Goal: Information Seeking & Learning: Learn about a topic

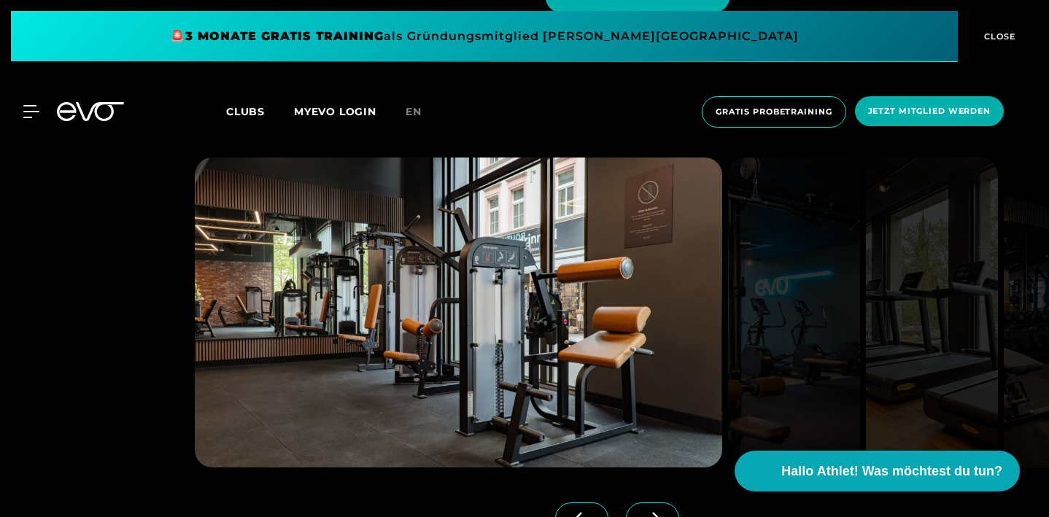
scroll to position [1465, 0]
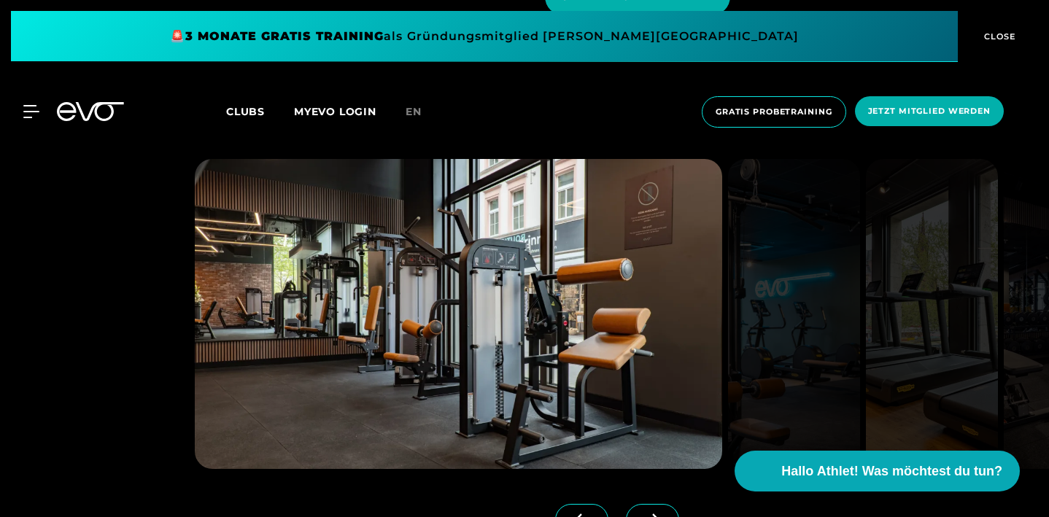
click at [1000, 35] on span "CLOSE" at bounding box center [998, 36] width 36 height 13
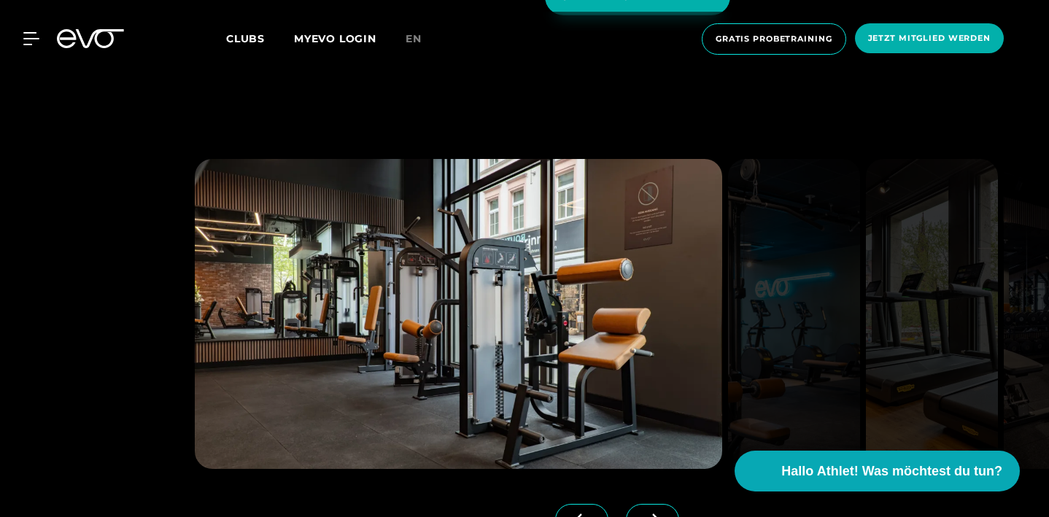
click at [658, 507] on span at bounding box center [652, 520] width 53 height 32
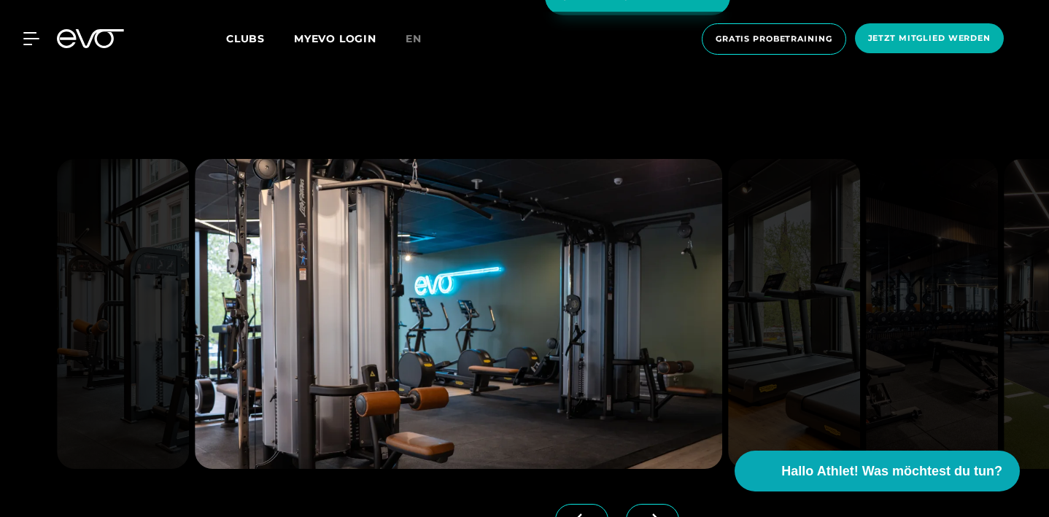
click at [658, 508] on span at bounding box center [652, 520] width 53 height 32
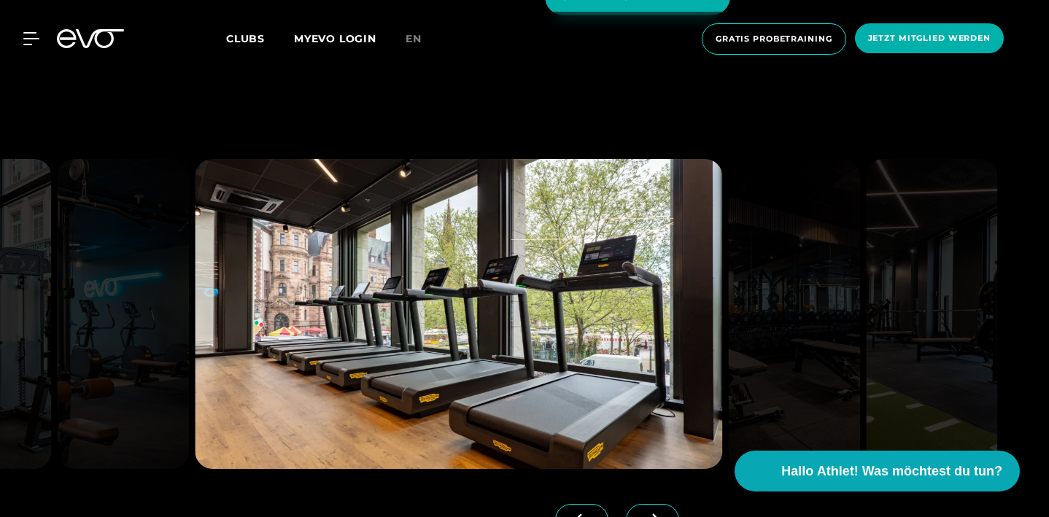
click at [658, 508] on span at bounding box center [652, 520] width 53 height 32
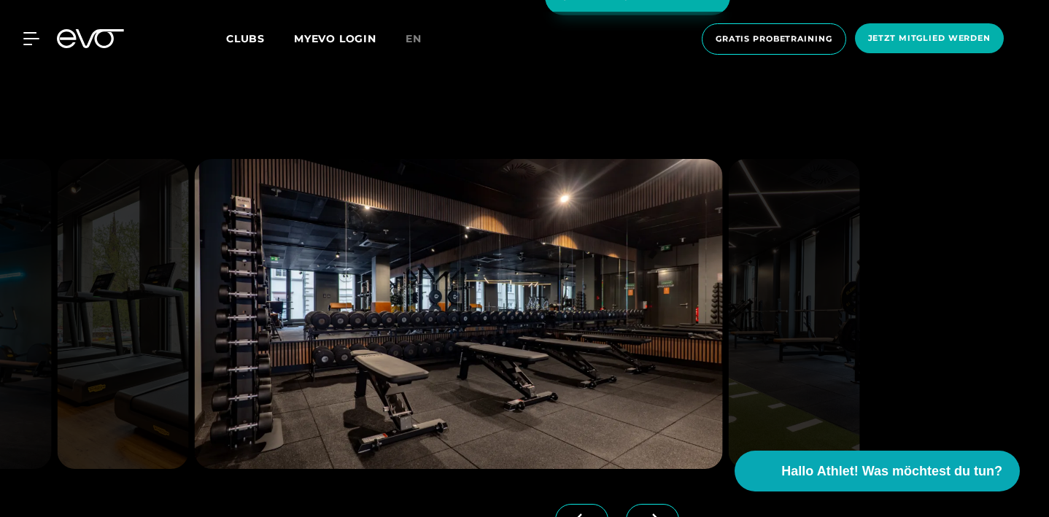
click at [658, 508] on span at bounding box center [652, 520] width 53 height 32
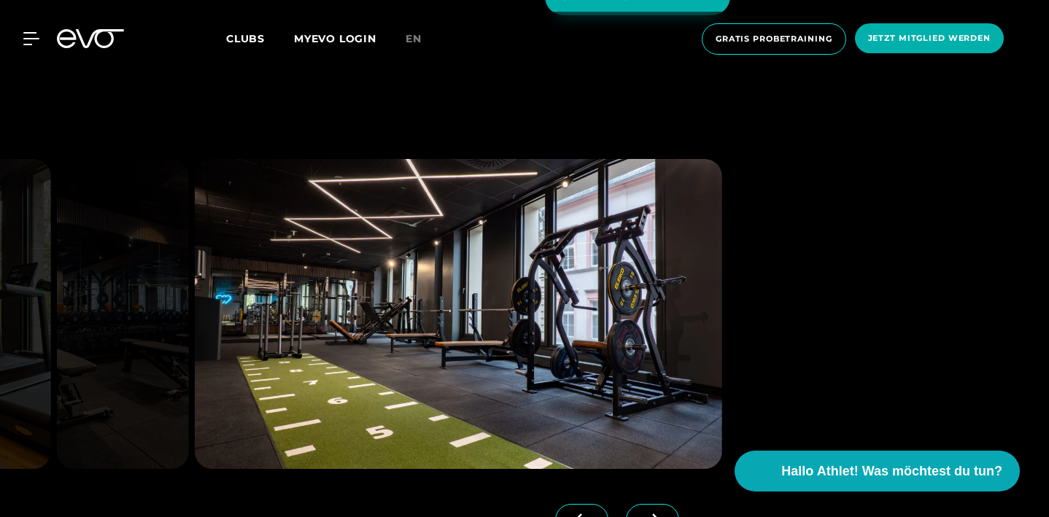
click at [658, 508] on span at bounding box center [652, 520] width 53 height 32
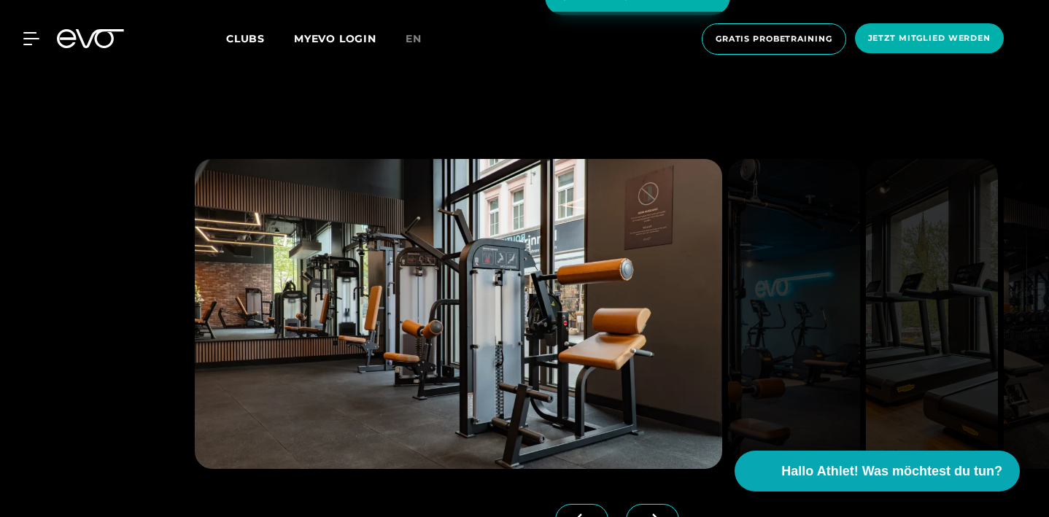
click at [658, 508] on span at bounding box center [652, 520] width 53 height 32
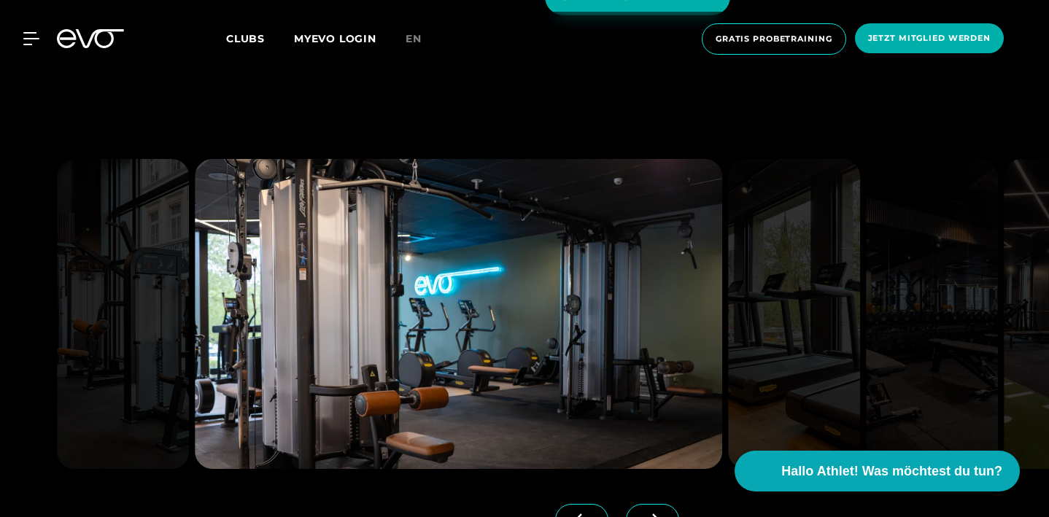
click at [658, 508] on span at bounding box center [652, 520] width 53 height 32
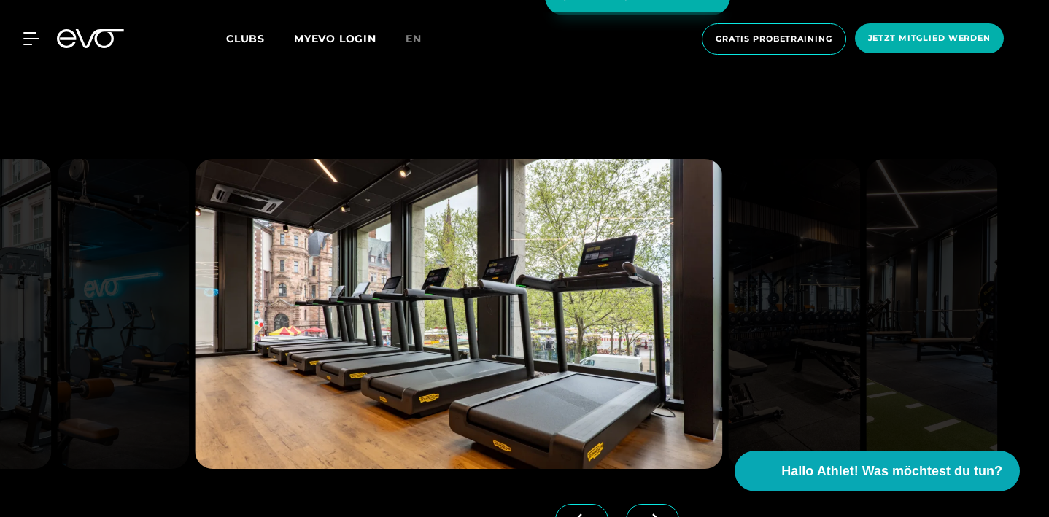
click at [658, 508] on span at bounding box center [652, 520] width 53 height 32
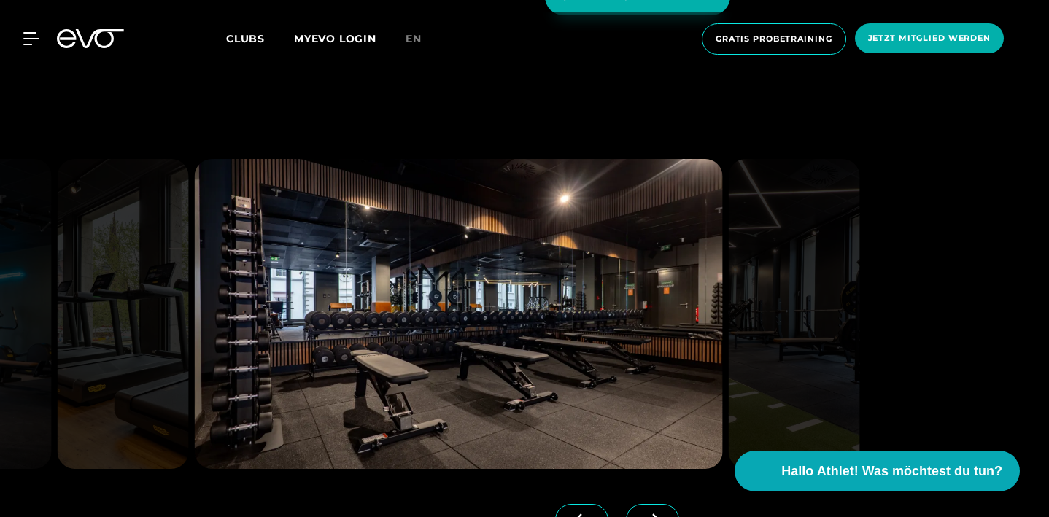
click at [658, 507] on span at bounding box center [652, 520] width 53 height 32
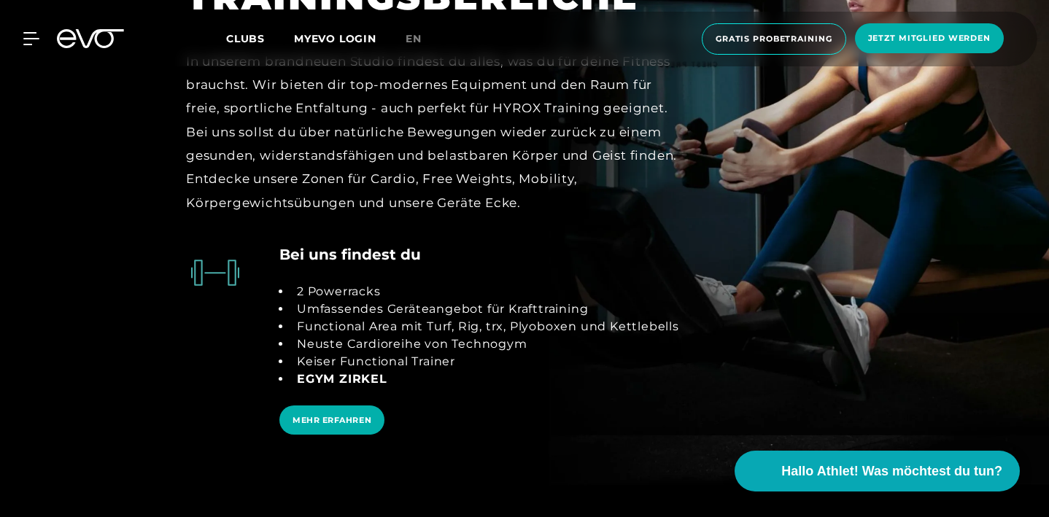
scroll to position [2684, 0]
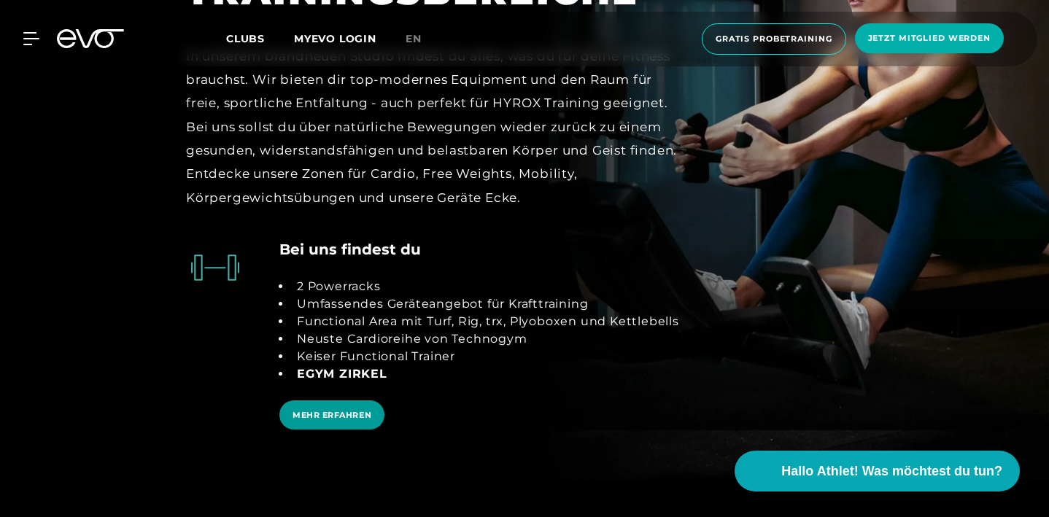
click at [362, 411] on span "MEHR ERFAHREN" at bounding box center [331, 415] width 79 height 12
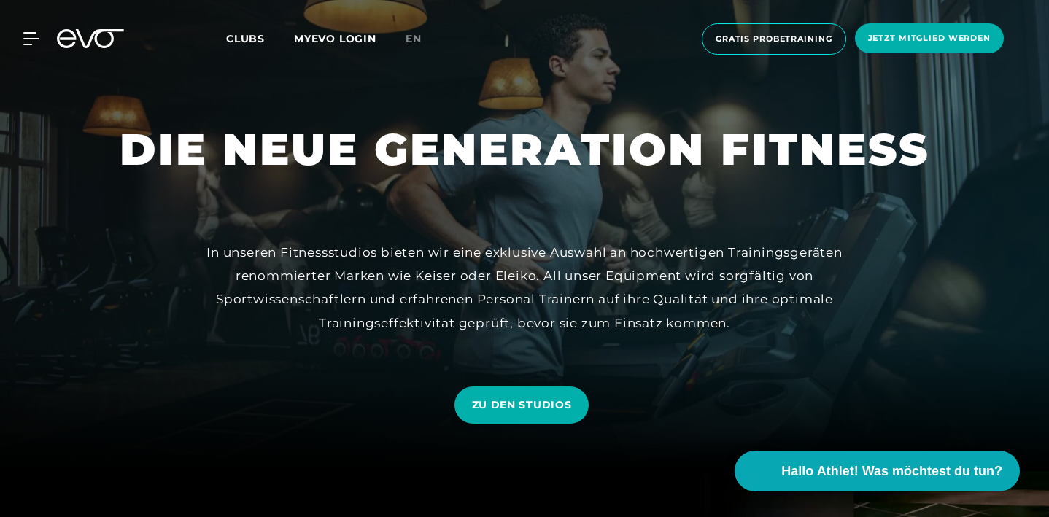
scroll to position [50, 0]
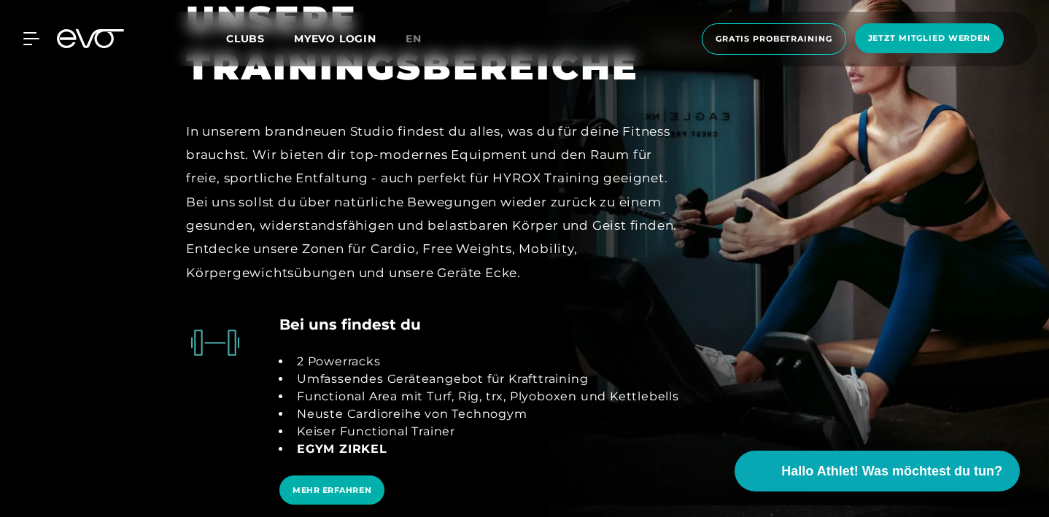
scroll to position [2610, 0]
drag, startPoint x: 517, startPoint y: 388, endPoint x: 575, endPoint y: 381, distance: 58.7
click at [575, 387] on li "Functional Area mit Turf, Rig, trx, Plyoboxen und Kettlebells" at bounding box center [485, 396] width 388 height 18
click at [578, 387] on li "Functional Area mit Turf, Rig, trx, Plyoboxen und Kettlebells" at bounding box center [485, 396] width 388 height 18
drag, startPoint x: 578, startPoint y: 384, endPoint x: 514, endPoint y: 384, distance: 64.2
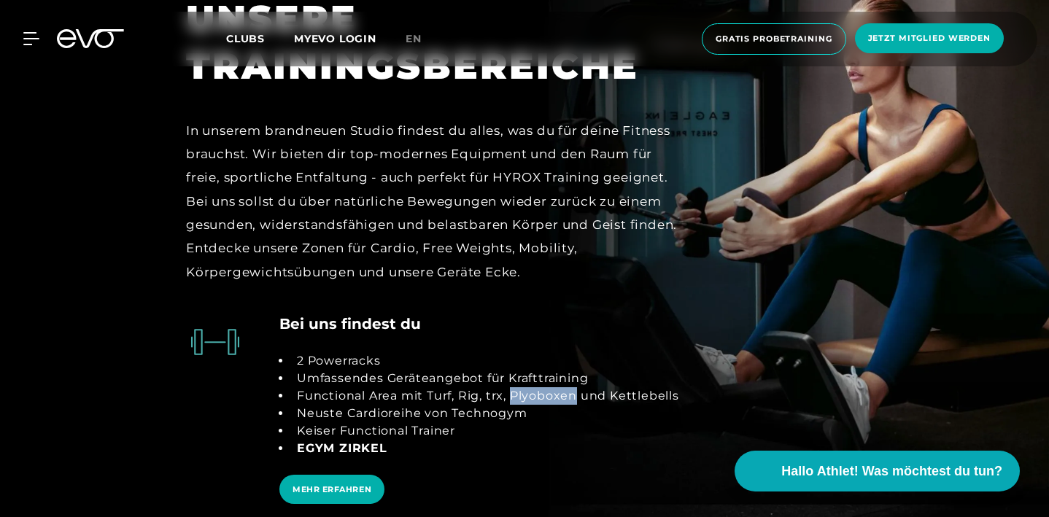
click at [514, 387] on li "Functional Area mit Turf, Rig, trx, Plyoboxen und Kettlebells" at bounding box center [485, 396] width 388 height 18
copy li "Plyoboxen"
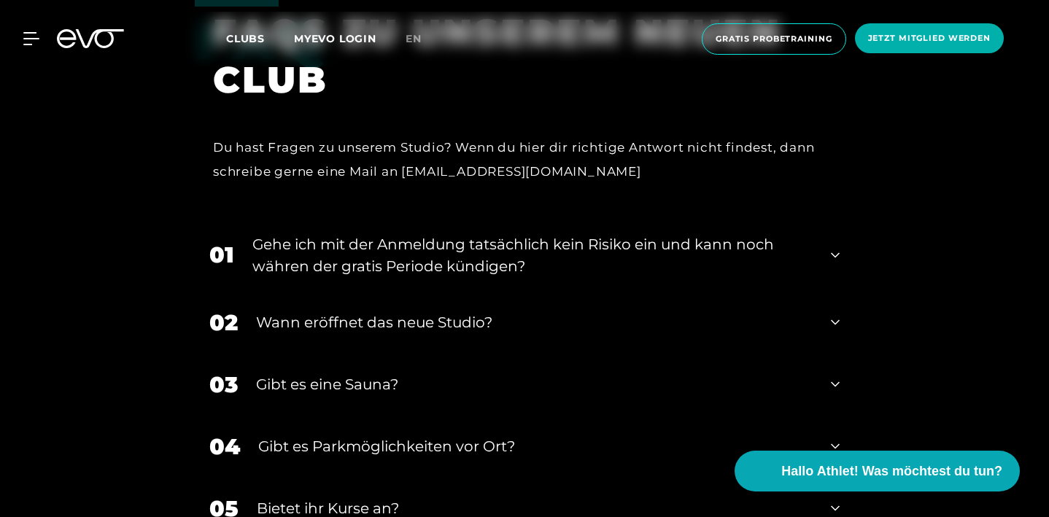
scroll to position [5313, 0]
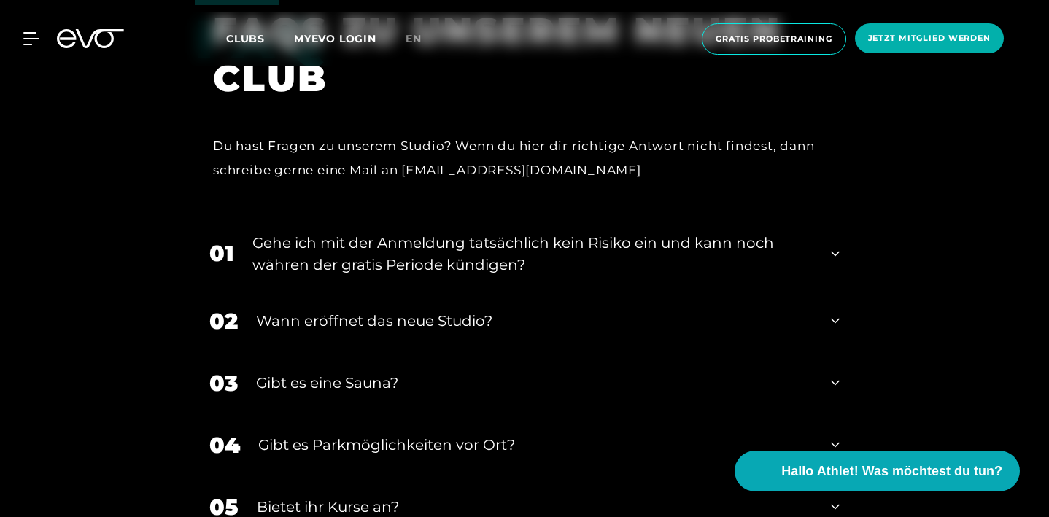
click at [634, 254] on div "Gehe ich mit der Anmeldung tatsächlich kein Risiko ein und kann noch währen der…" at bounding box center [532, 254] width 560 height 44
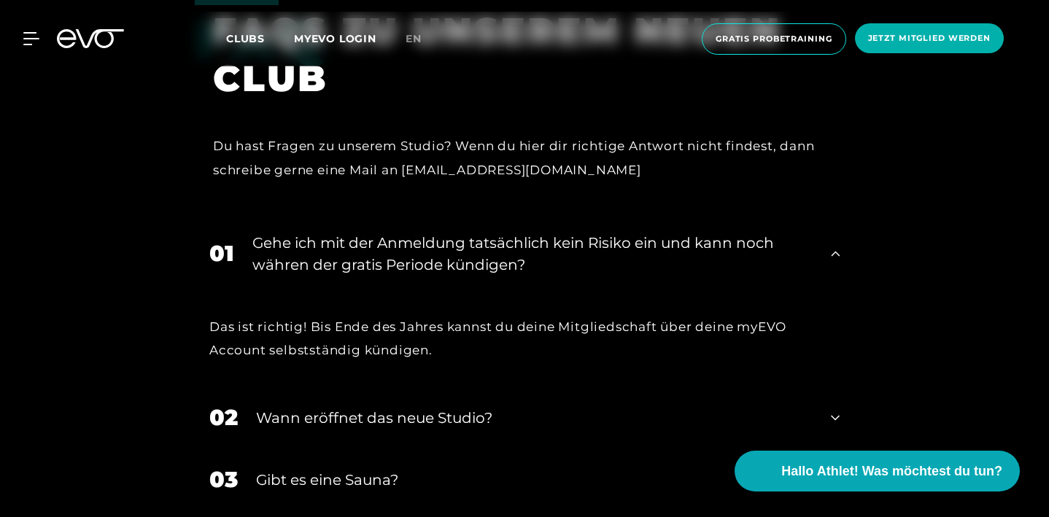
click at [634, 254] on div "Gehe ich mit der Anmeldung tatsächlich kein Risiko ein und kann noch währen der…" at bounding box center [532, 254] width 560 height 44
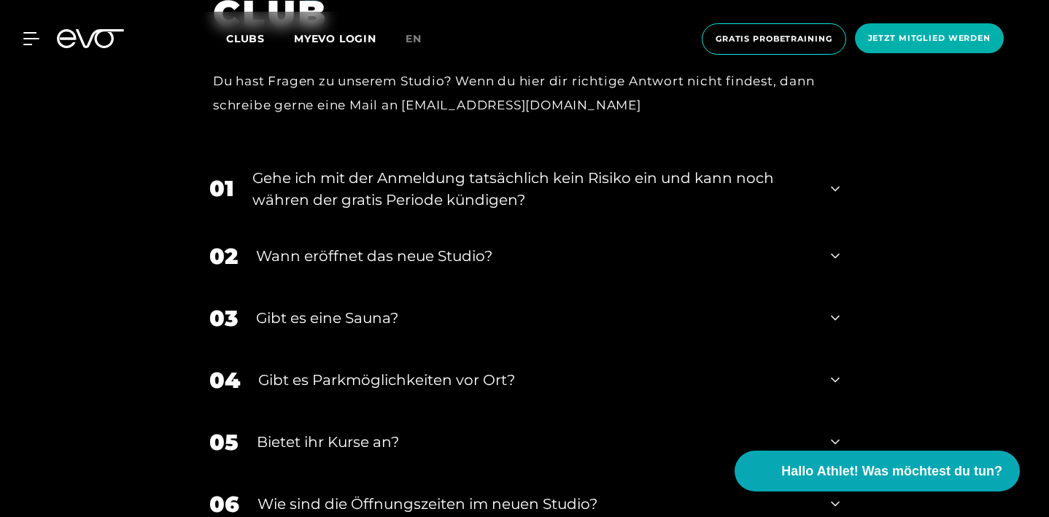
scroll to position [5395, 0]
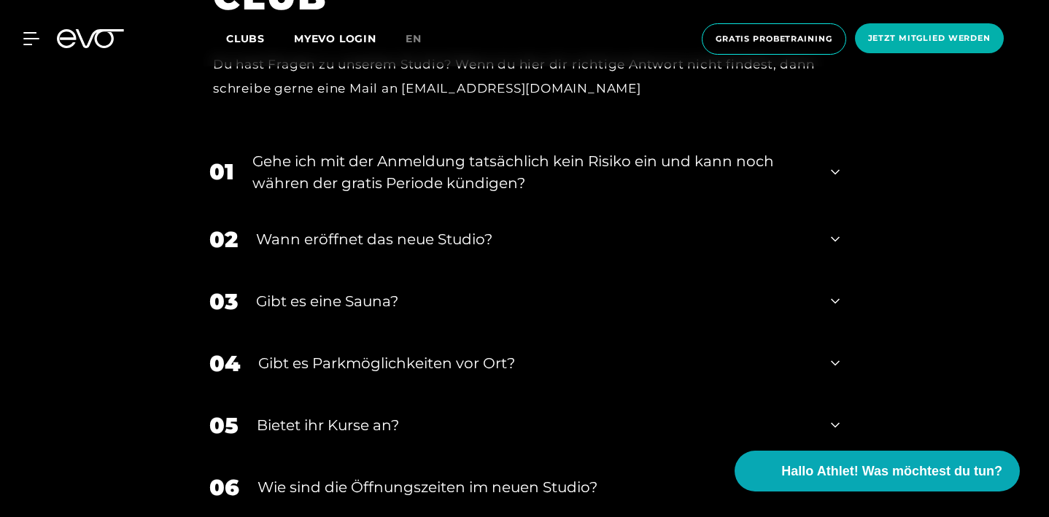
click at [634, 250] on div "Wann eröffnet das neue Studio?" at bounding box center [534, 239] width 557 height 22
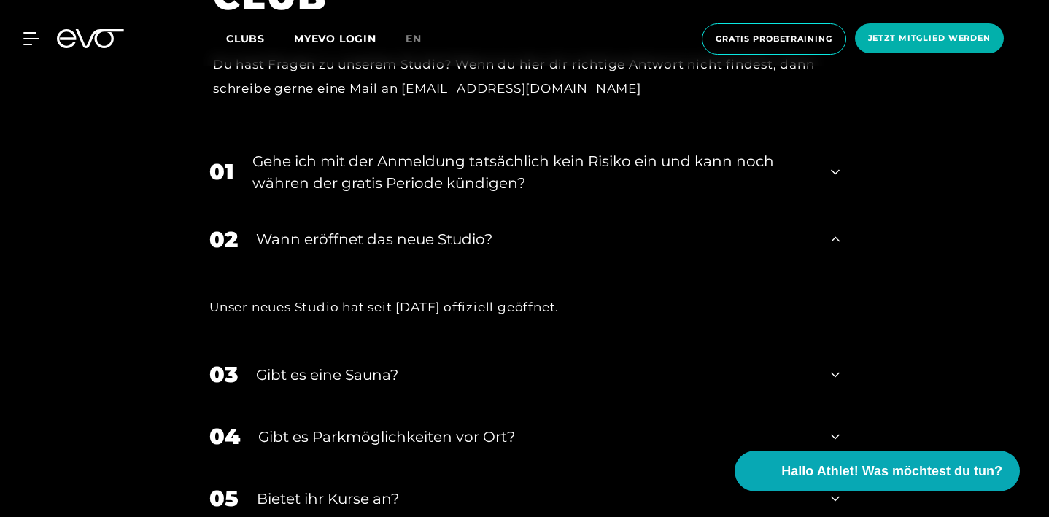
click at [634, 250] on div "Wann eröffnet das neue Studio?" at bounding box center [534, 239] width 557 height 22
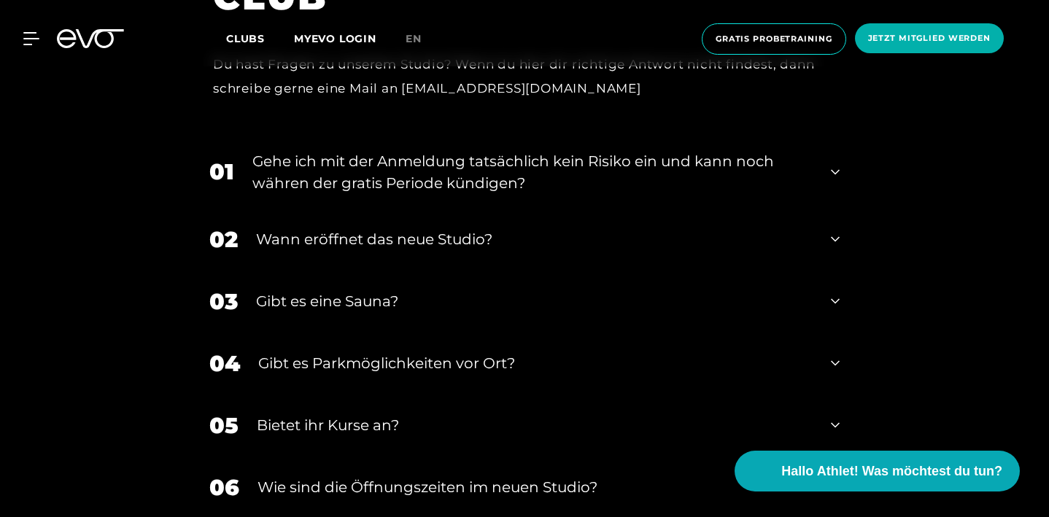
click at [638, 298] on div "Gibt es eine Sauna?" at bounding box center [534, 301] width 557 height 22
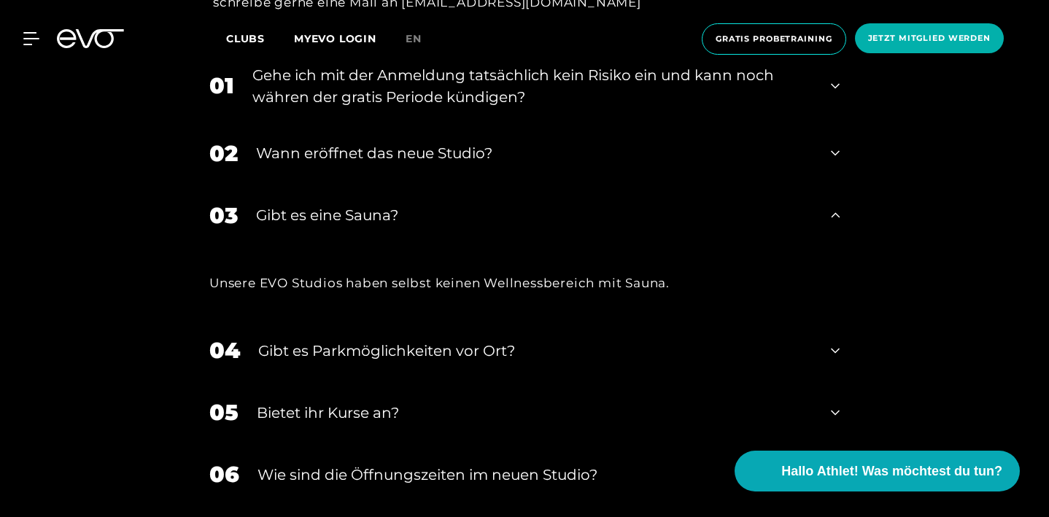
scroll to position [5487, 0]
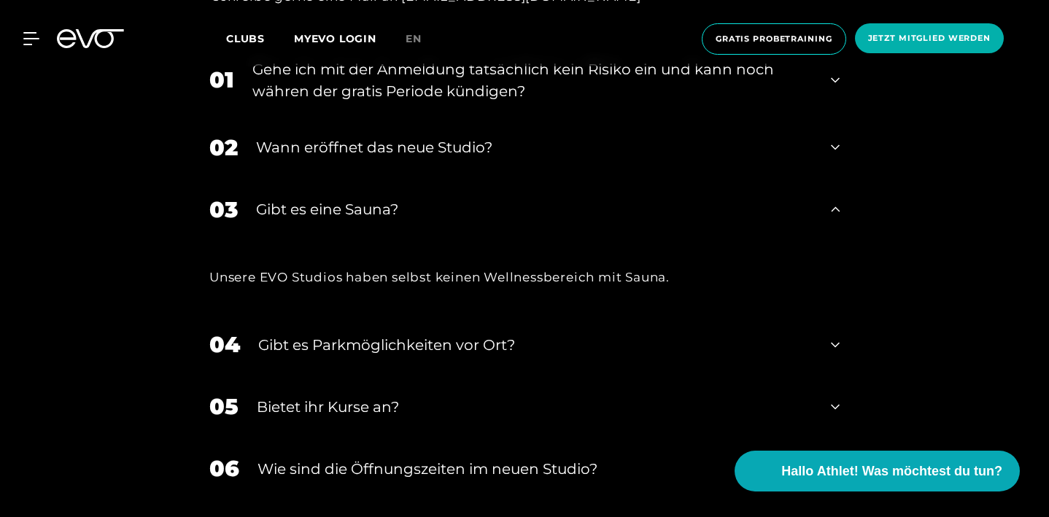
click at [629, 220] on div "Gibt es eine Sauna?" at bounding box center [534, 209] width 557 height 22
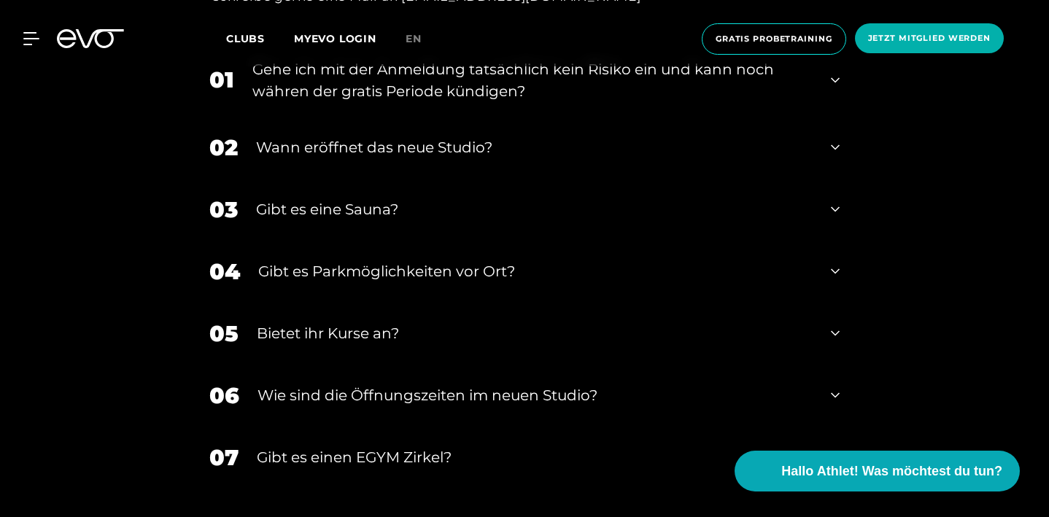
click at [632, 278] on div "Gibt es Parkmöglichkeiten vor Ort?" at bounding box center [535, 271] width 554 height 22
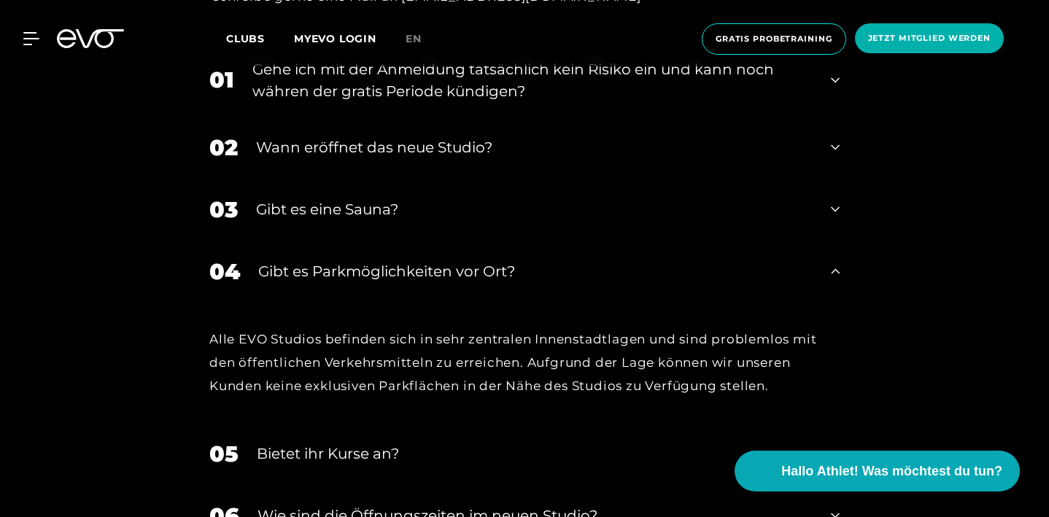
click at [632, 278] on div "Gibt es Parkmöglichkeiten vor Ort?" at bounding box center [535, 271] width 554 height 22
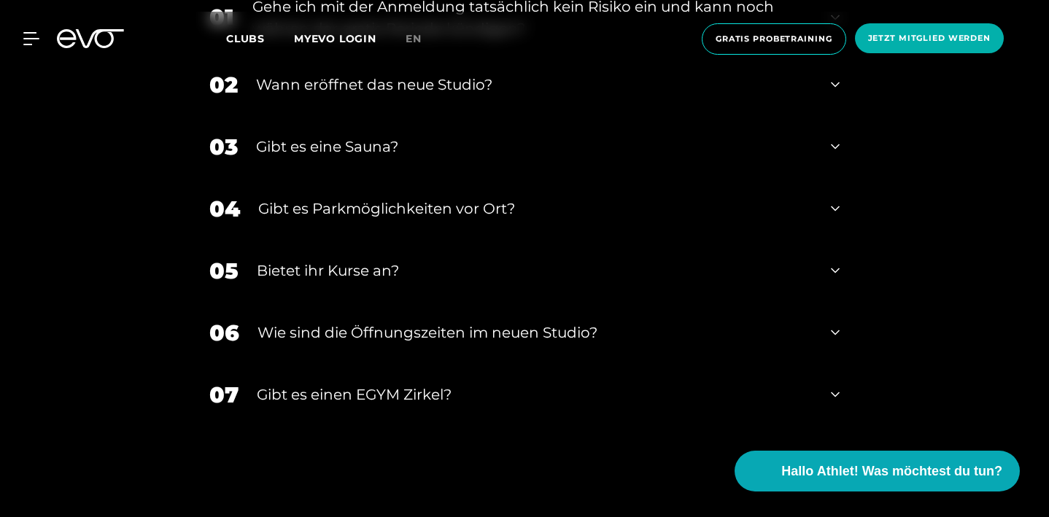
scroll to position [5550, 0]
click at [583, 217] on div "Gibt es Parkmöglichkeiten vor Ort?" at bounding box center [535, 208] width 554 height 22
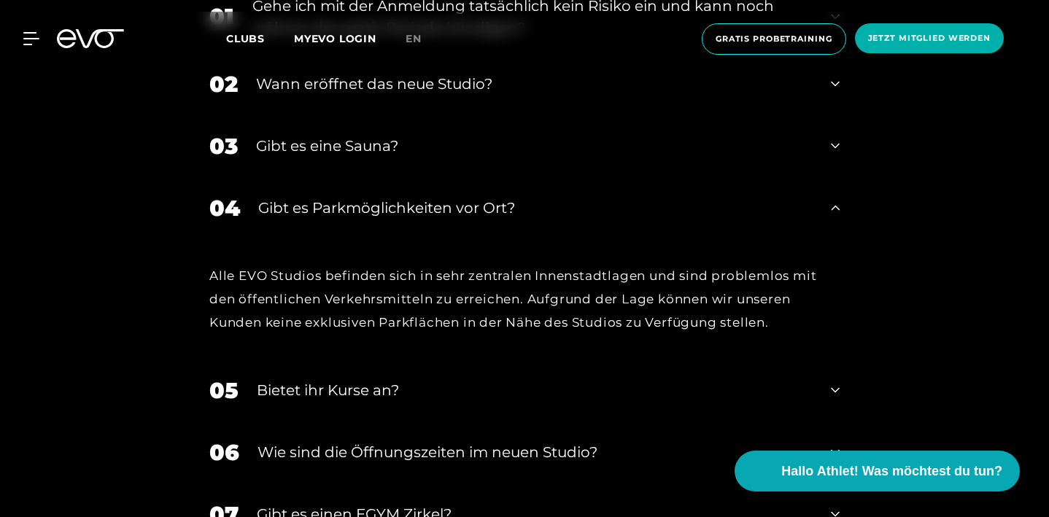
click at [583, 217] on div "Gibt es Parkmöglichkeiten vor Ort?" at bounding box center [535, 208] width 554 height 22
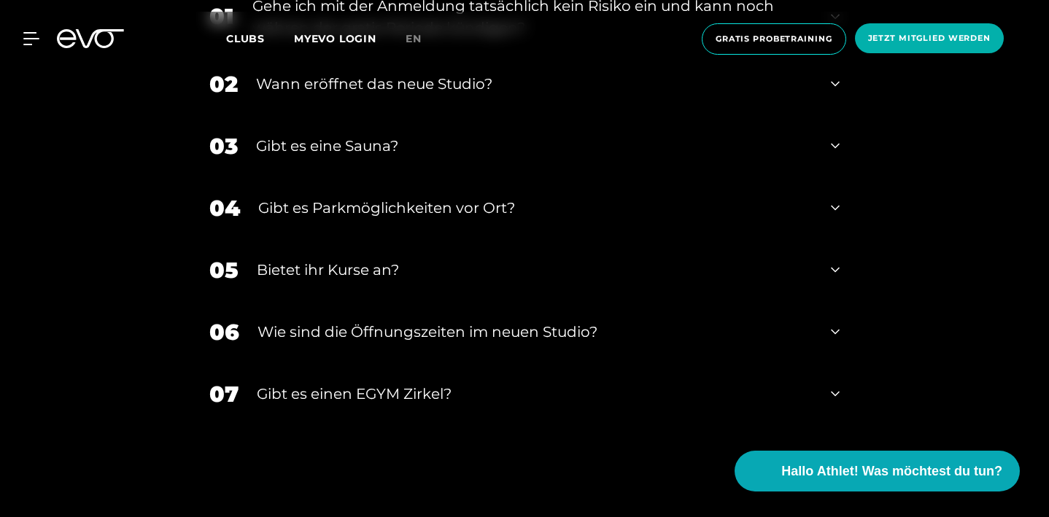
click at [598, 294] on div "05 Bietet ihr Kurse an?" at bounding box center [524, 270] width 659 height 62
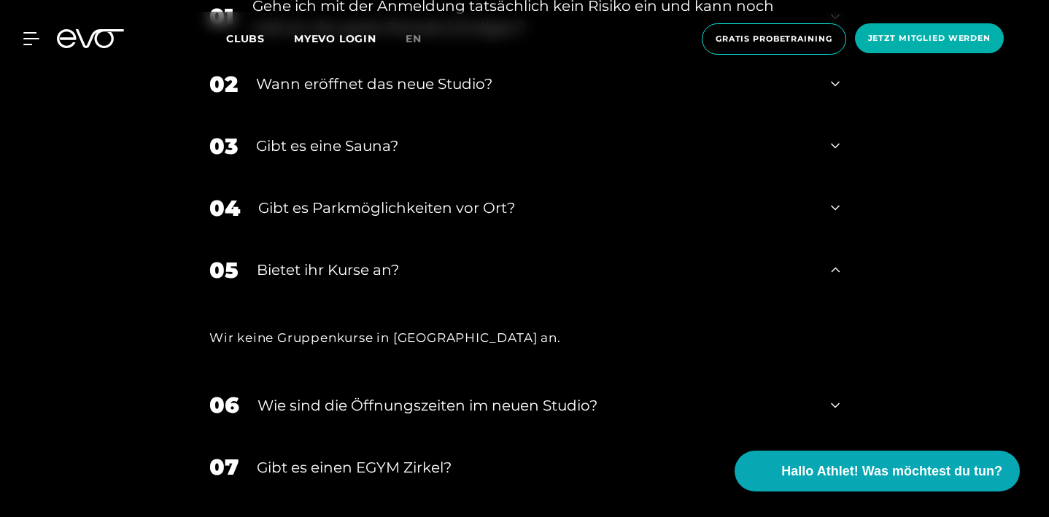
click at [594, 287] on div "05 Bietet ihr Kurse an?" at bounding box center [524, 270] width 659 height 62
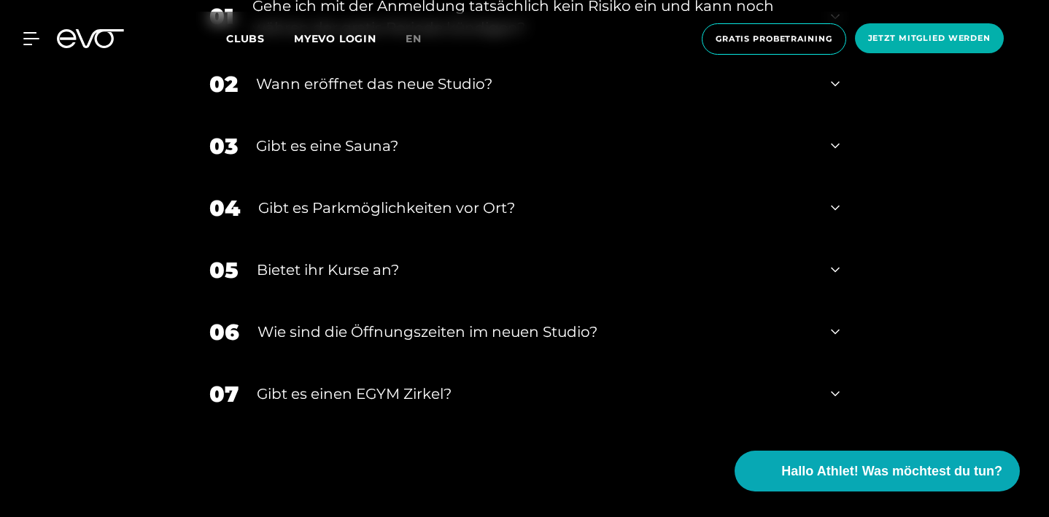
click at [617, 338] on div "​Wie sind die Öffnungszeiten im neuen Studio?" at bounding box center [534, 332] width 555 height 22
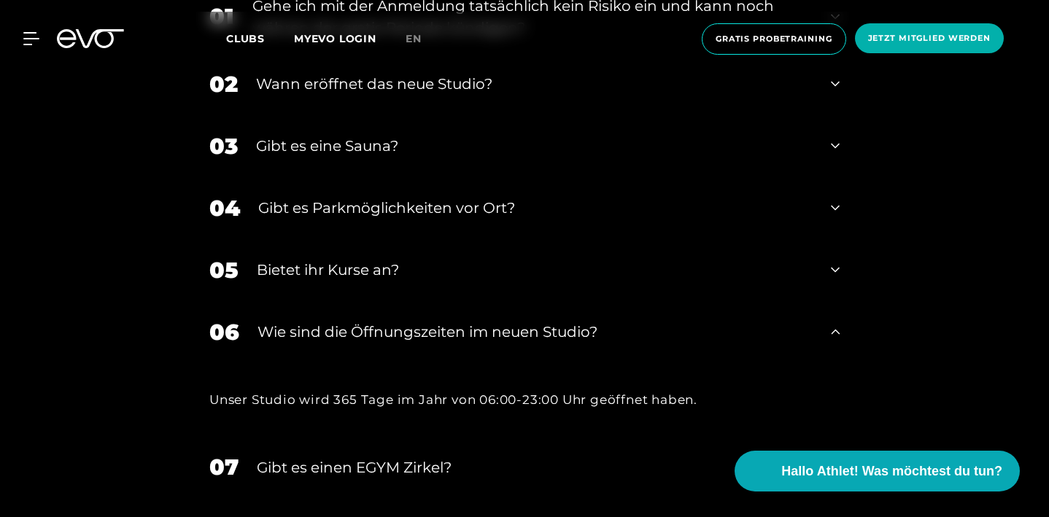
click at [616, 338] on div "​Wie sind die Öffnungszeiten im neuen Studio?" at bounding box center [534, 332] width 555 height 22
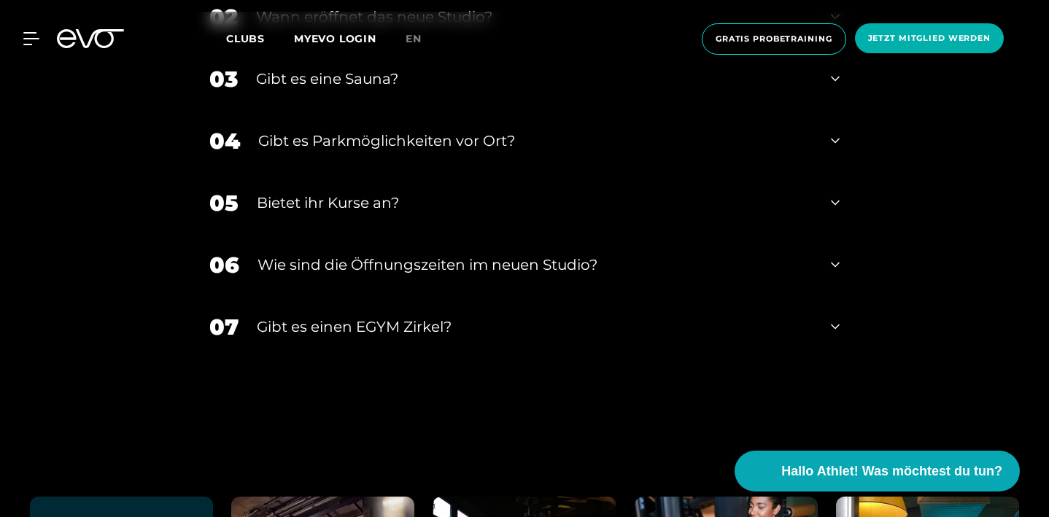
scroll to position [5617, 0]
click at [554, 338] on div "Gibt es einen EGYM Zirkel?" at bounding box center [535, 328] width 556 height 22
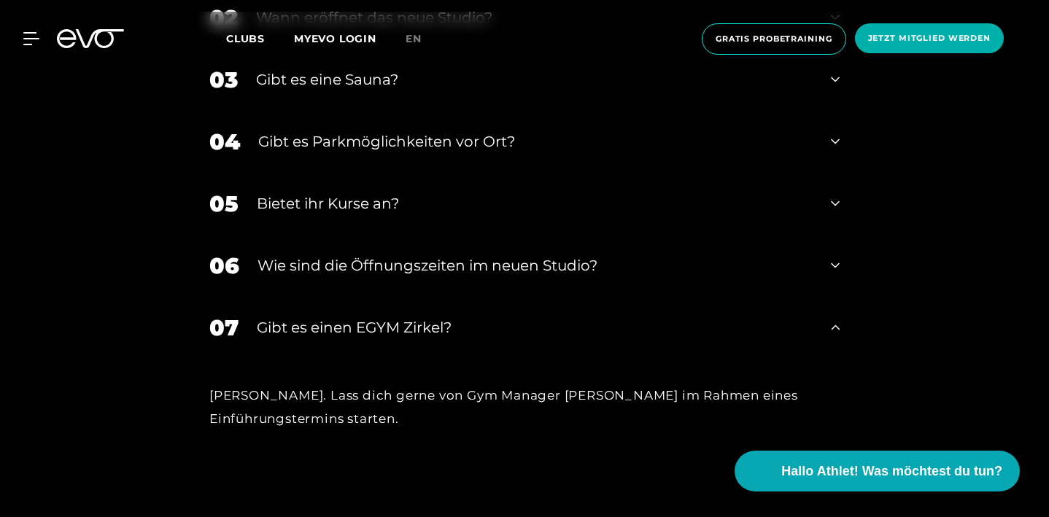
click at [548, 336] on div "Gibt es einen EGYM Zirkel?" at bounding box center [535, 328] width 556 height 22
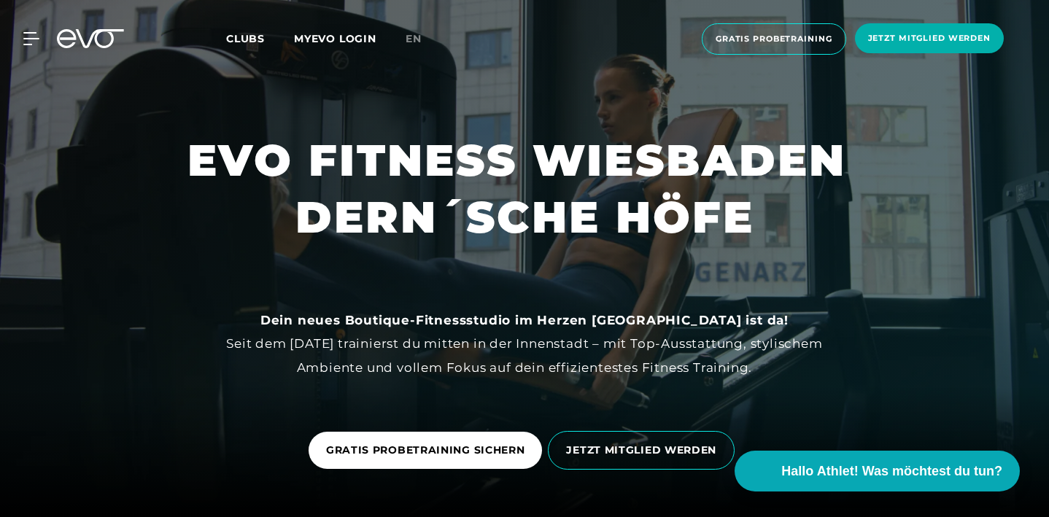
scroll to position [0, 0]
click at [30, 33] on icon at bounding box center [34, 39] width 20 height 12
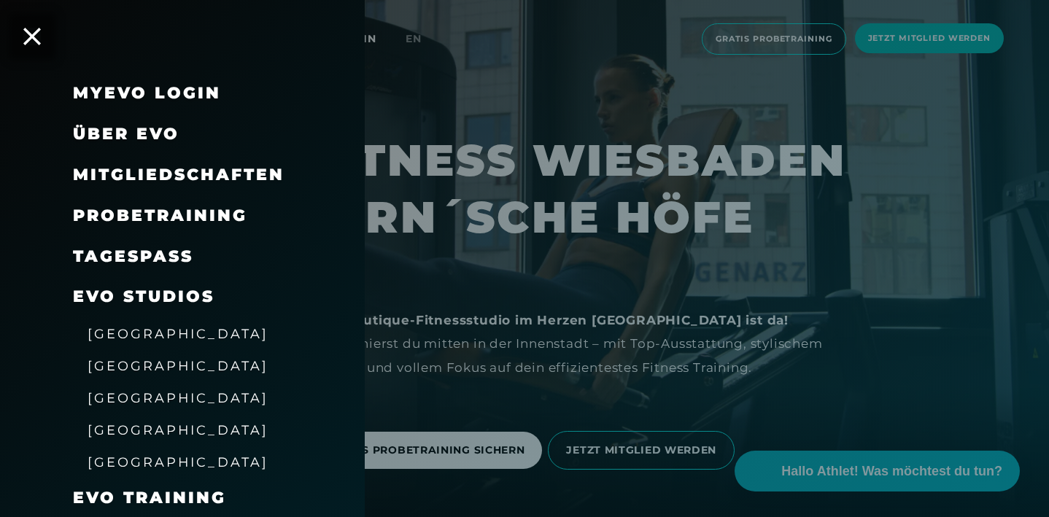
click at [177, 176] on span "Mitgliedschaften" at bounding box center [179, 175] width 212 height 20
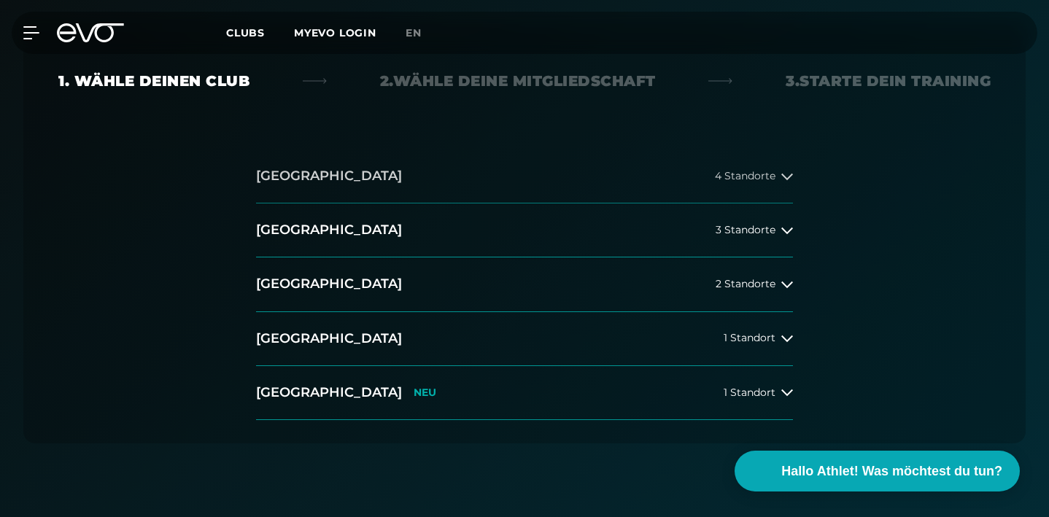
scroll to position [386, 0]
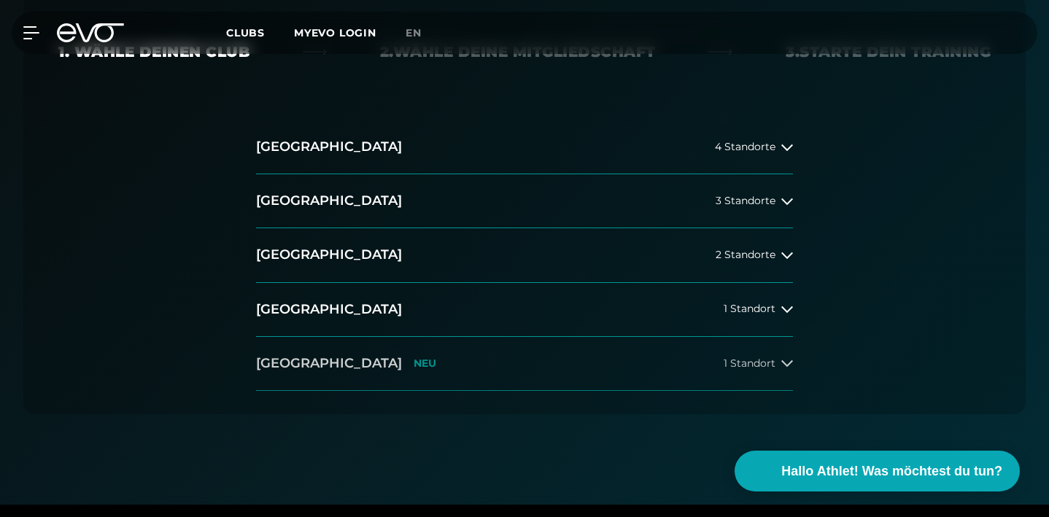
click at [705, 369] on button "Wiesbaden NEU 1 Standort" at bounding box center [524, 364] width 537 height 54
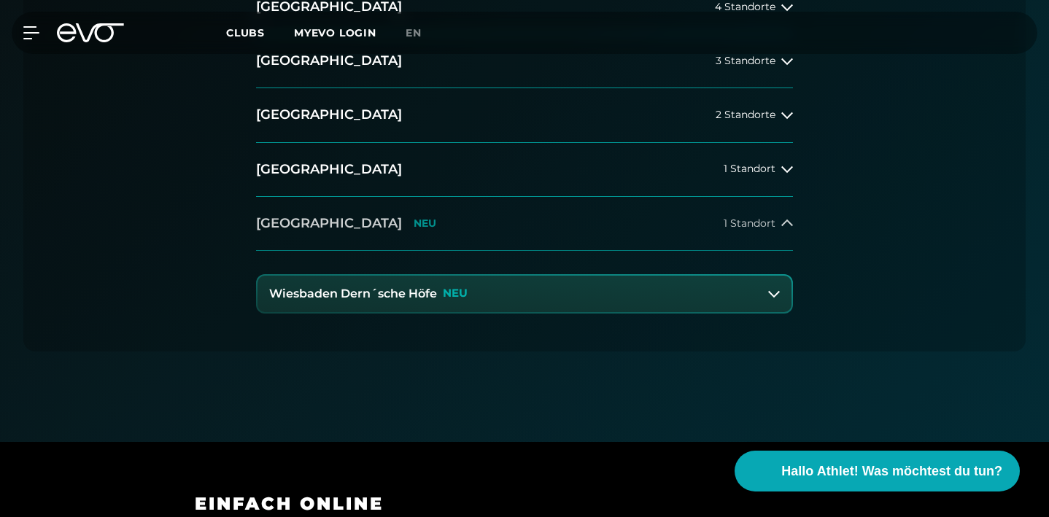
scroll to position [526, 0]
click at [481, 295] on button "Wiesbaden Dern´sche Höfe NEU" at bounding box center [524, 294] width 534 height 36
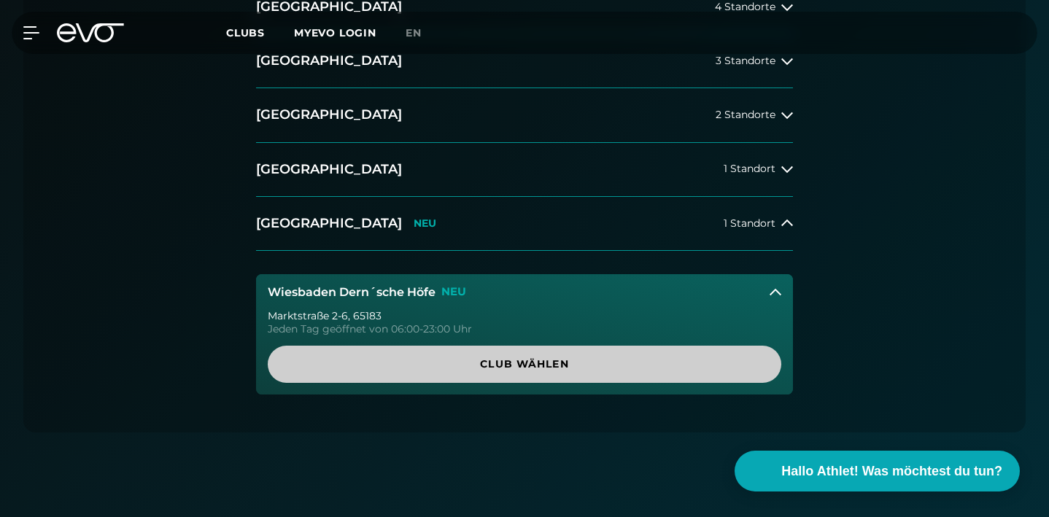
click at [521, 370] on span "Club wählen" at bounding box center [524, 364] width 478 height 15
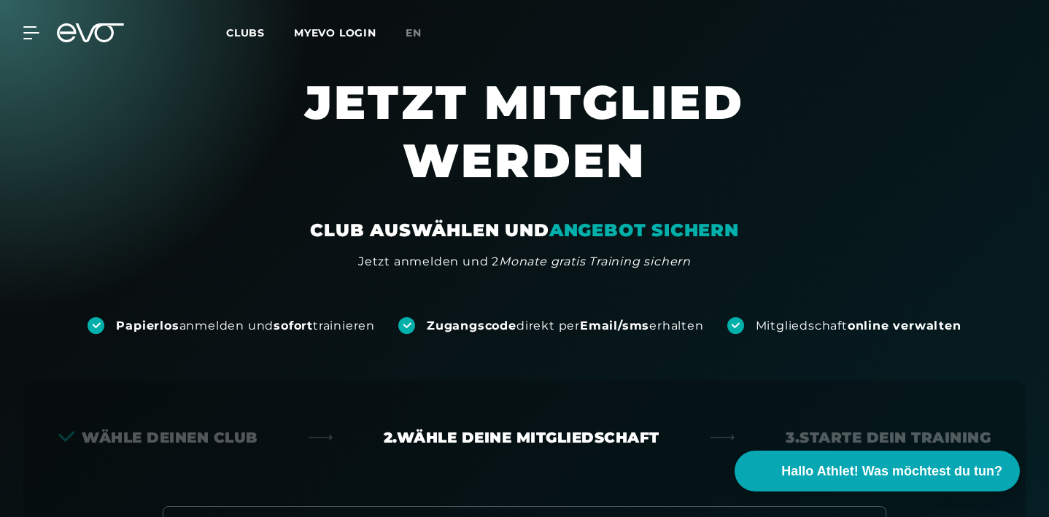
scroll to position [0, 0]
click at [26, 42] on div "MyEVO Login Über EVO Mitgliedschaften Probetraining TAGESPASS EVO Studios Düsse…" at bounding box center [524, 33] width 1043 height 42
click at [29, 27] on icon at bounding box center [34, 33] width 20 height 12
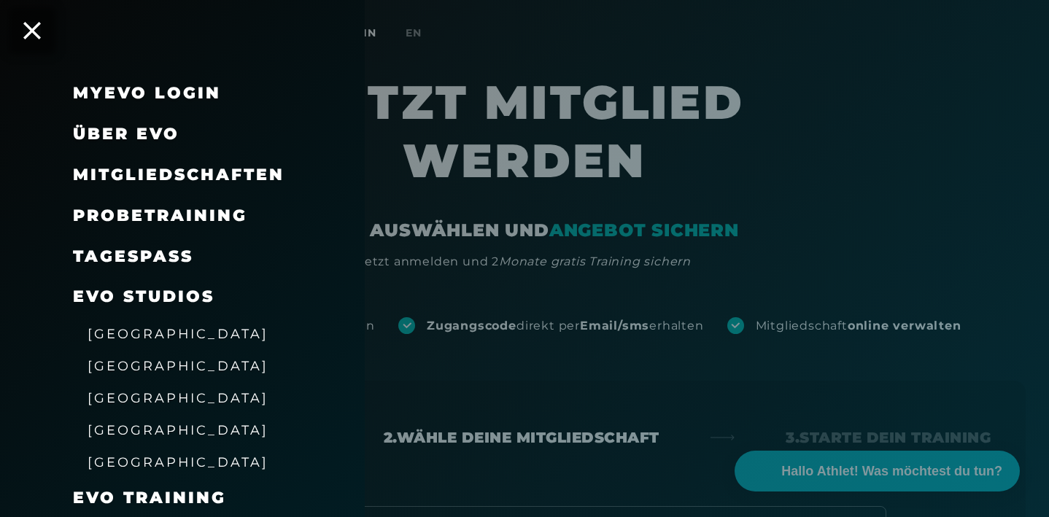
click at [171, 251] on link "TAGESPASS" at bounding box center [133, 257] width 120 height 20
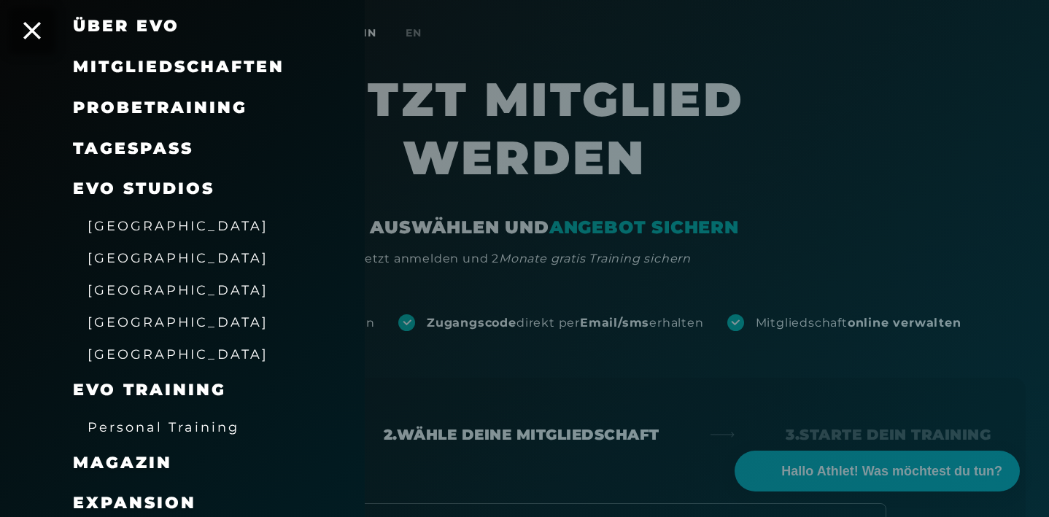
scroll to position [109, 0]
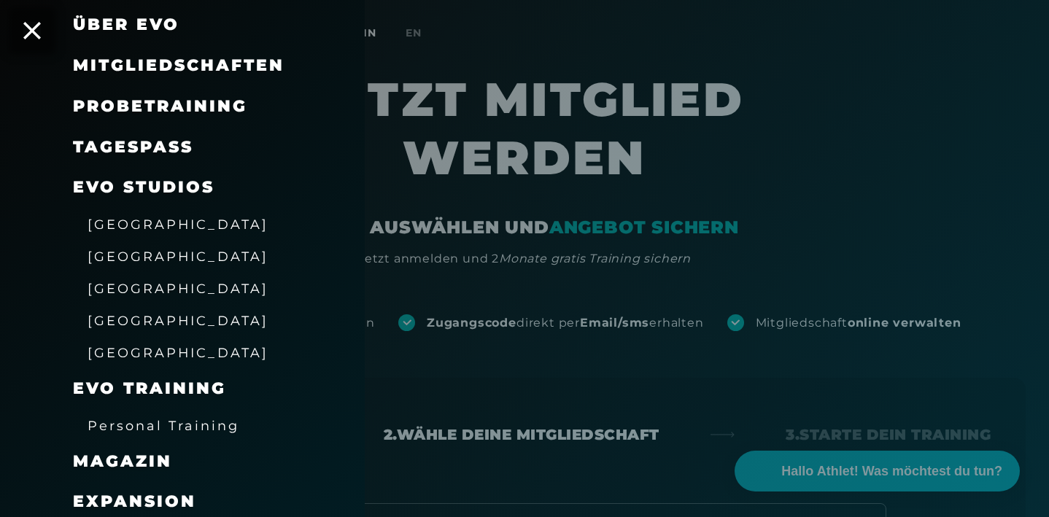
click at [174, 63] on span "Mitgliedschaften" at bounding box center [179, 65] width 212 height 20
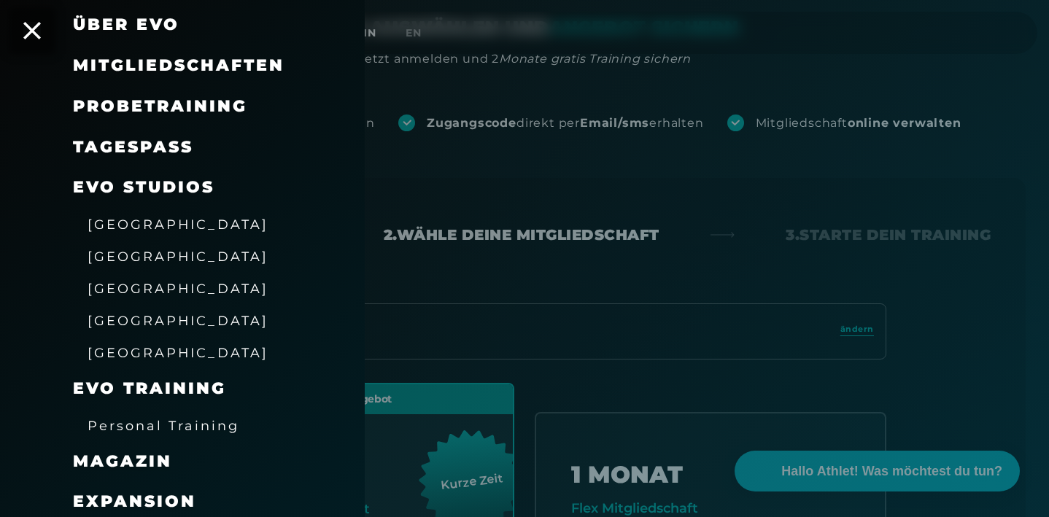
scroll to position [206, 0]
